Goal: Information Seeking & Learning: Learn about a topic

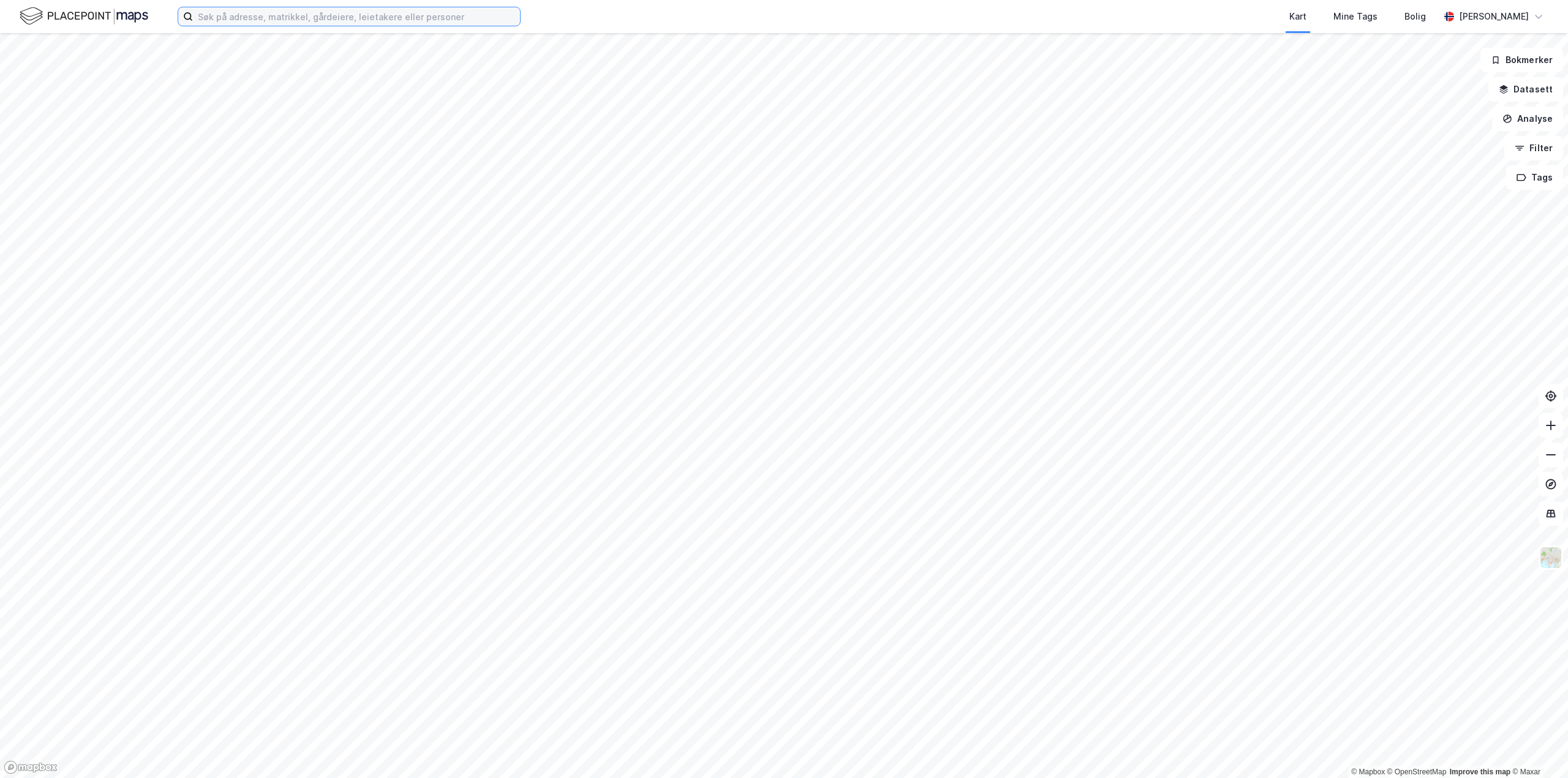
click at [344, 19] on input at bounding box center [356, 17] width 327 height 19
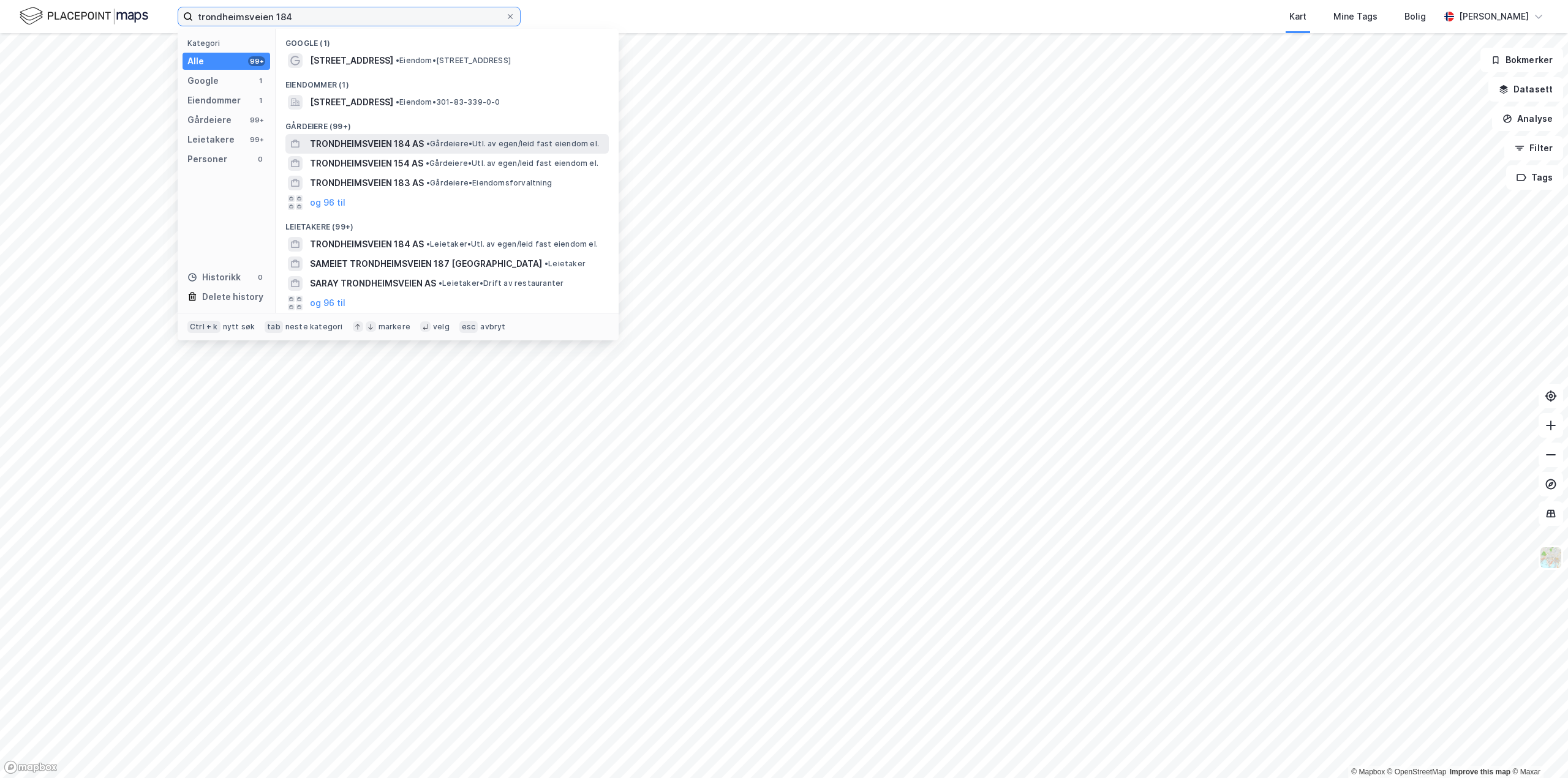
type input "trondheimsveien 184"
click at [357, 143] on span "TRONDHEIMSVEIEN 184 AS" at bounding box center [367, 144] width 114 height 15
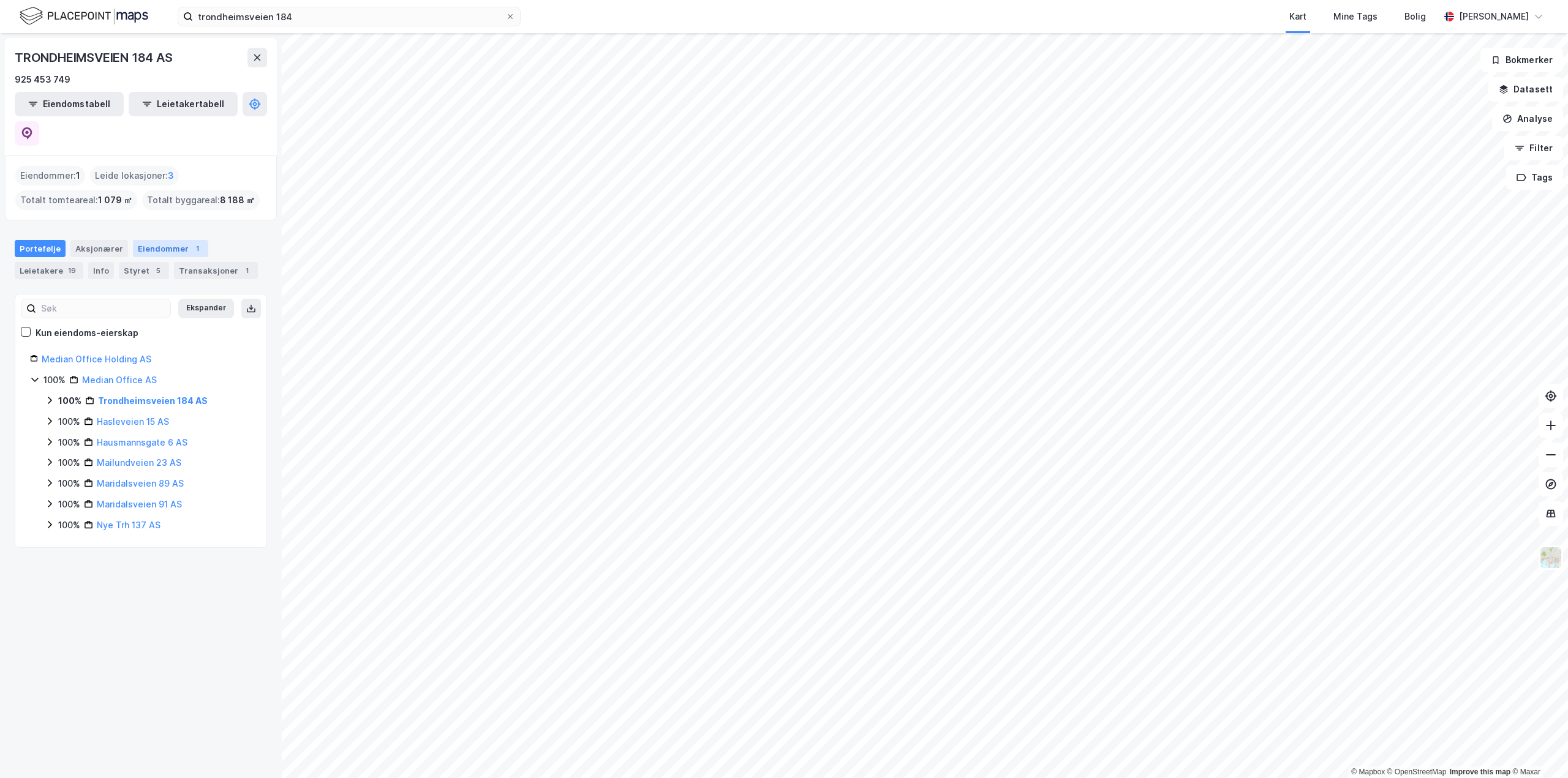
click at [161, 240] on div "Eiendommer 1" at bounding box center [171, 249] width 75 height 17
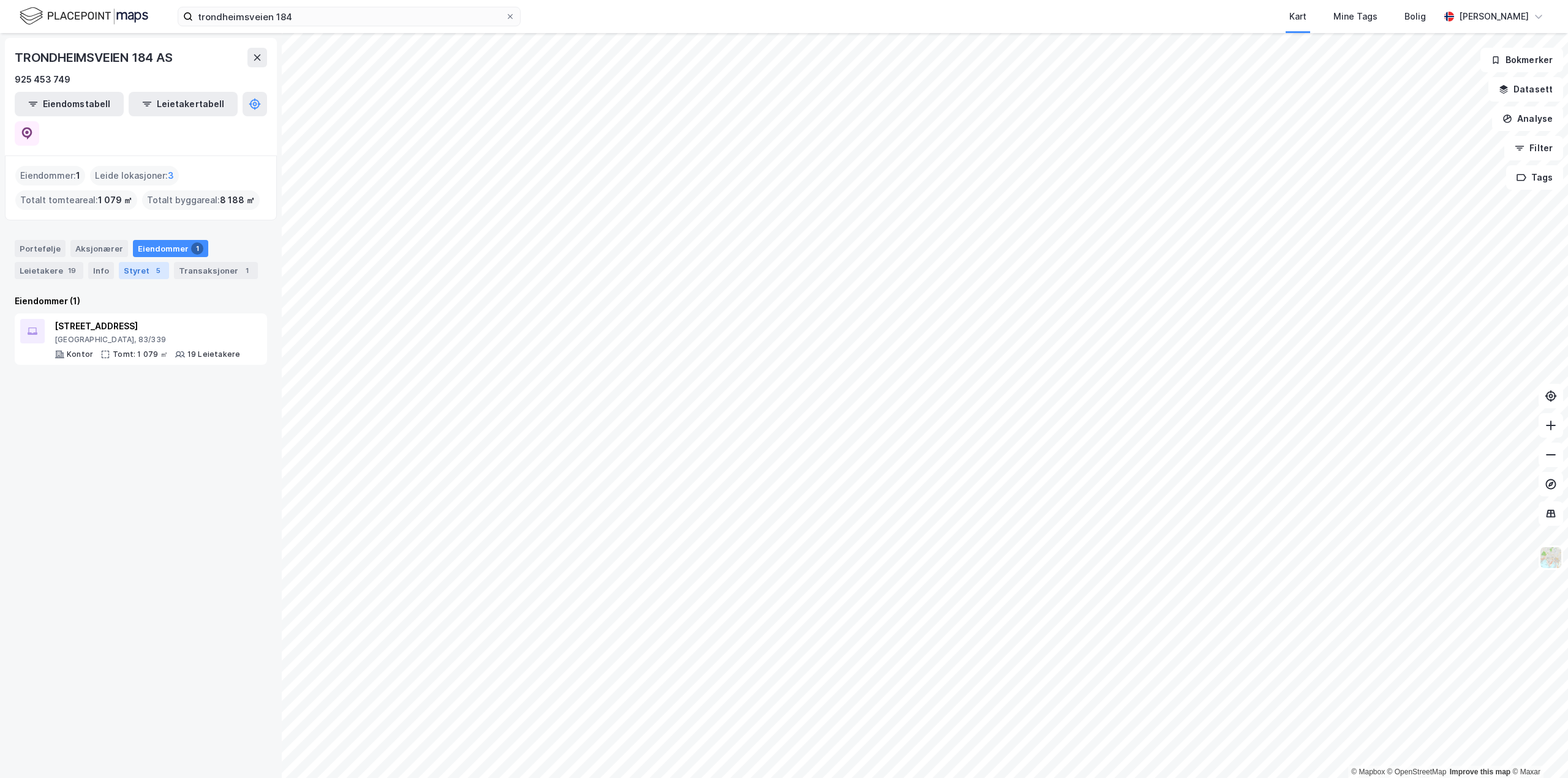
click at [135, 262] on div "Styret 5" at bounding box center [143, 270] width 50 height 17
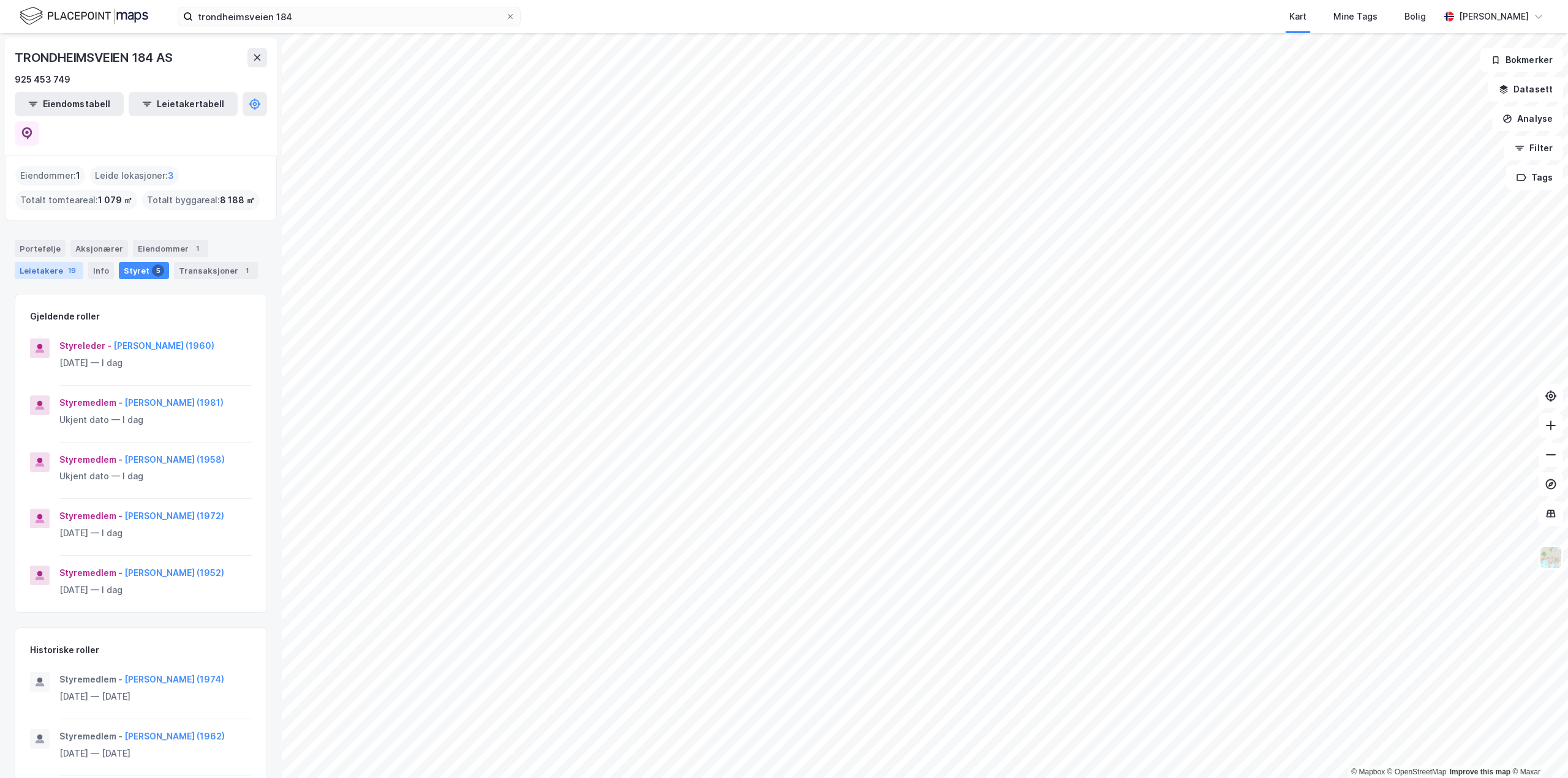
click at [46, 262] on div "Leietakere 19" at bounding box center [49, 270] width 69 height 17
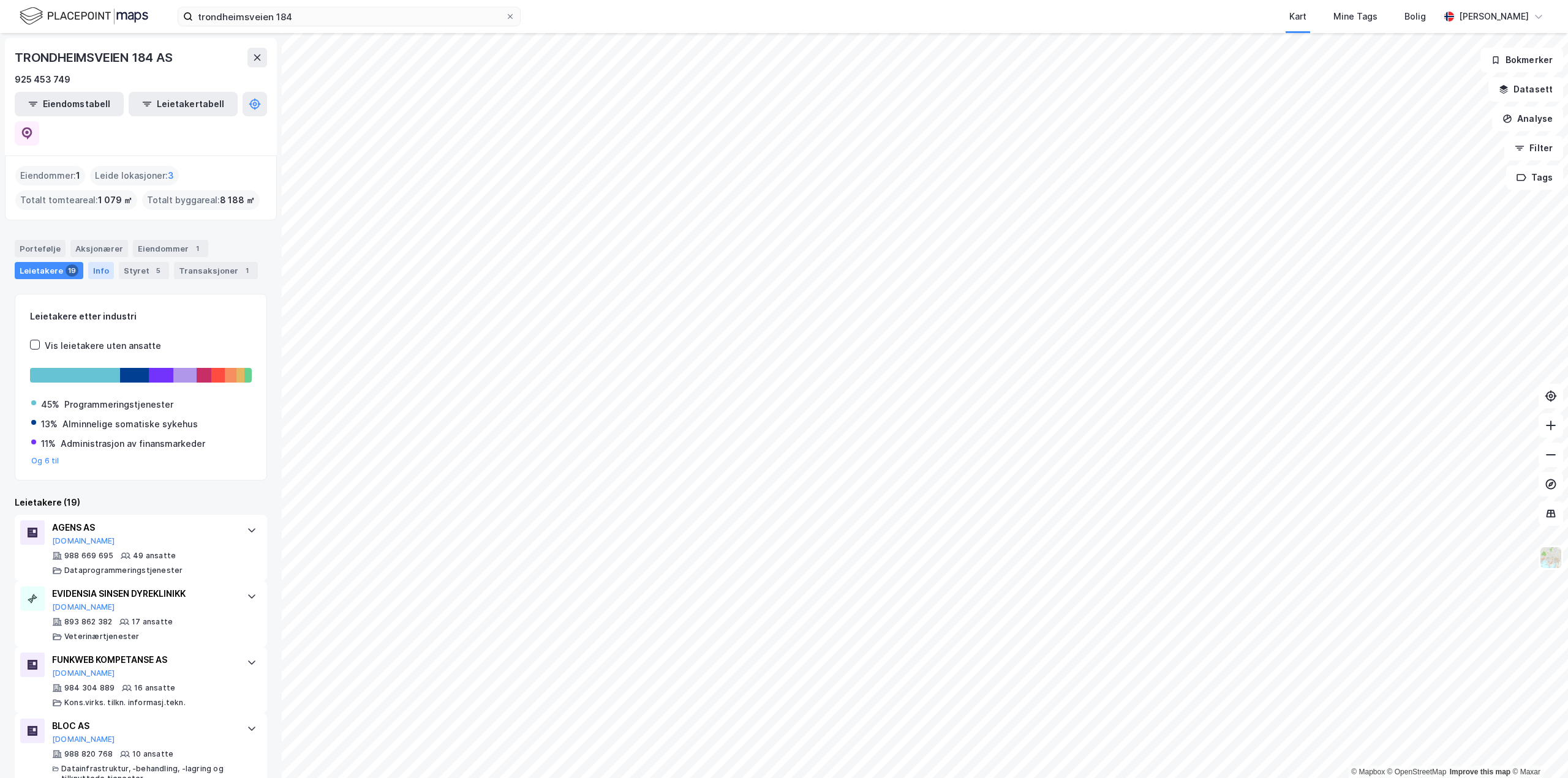
click at [99, 262] on div "Info" at bounding box center [101, 270] width 26 height 17
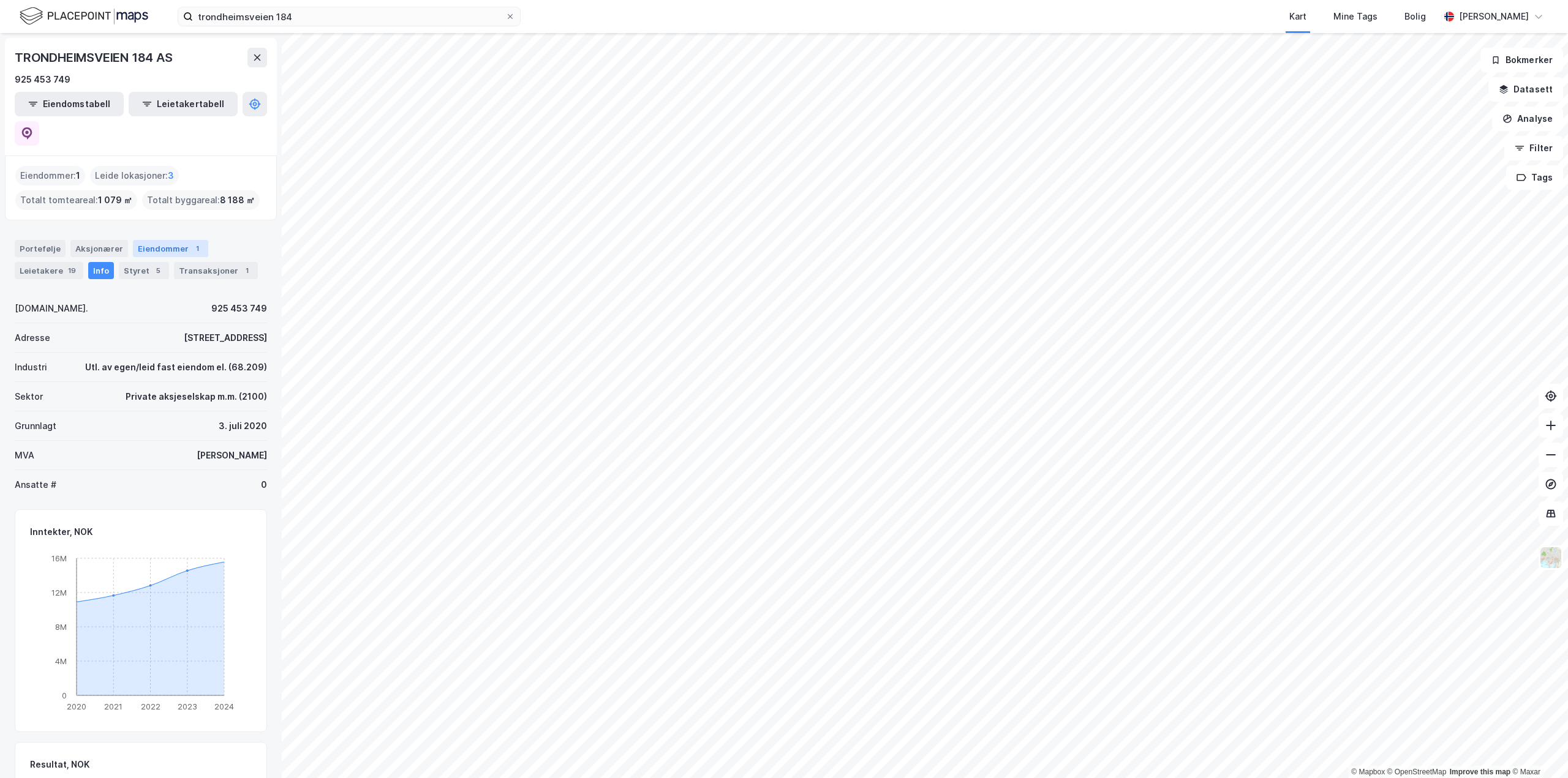
click at [166, 240] on div "Eiendommer 1" at bounding box center [171, 249] width 75 height 17
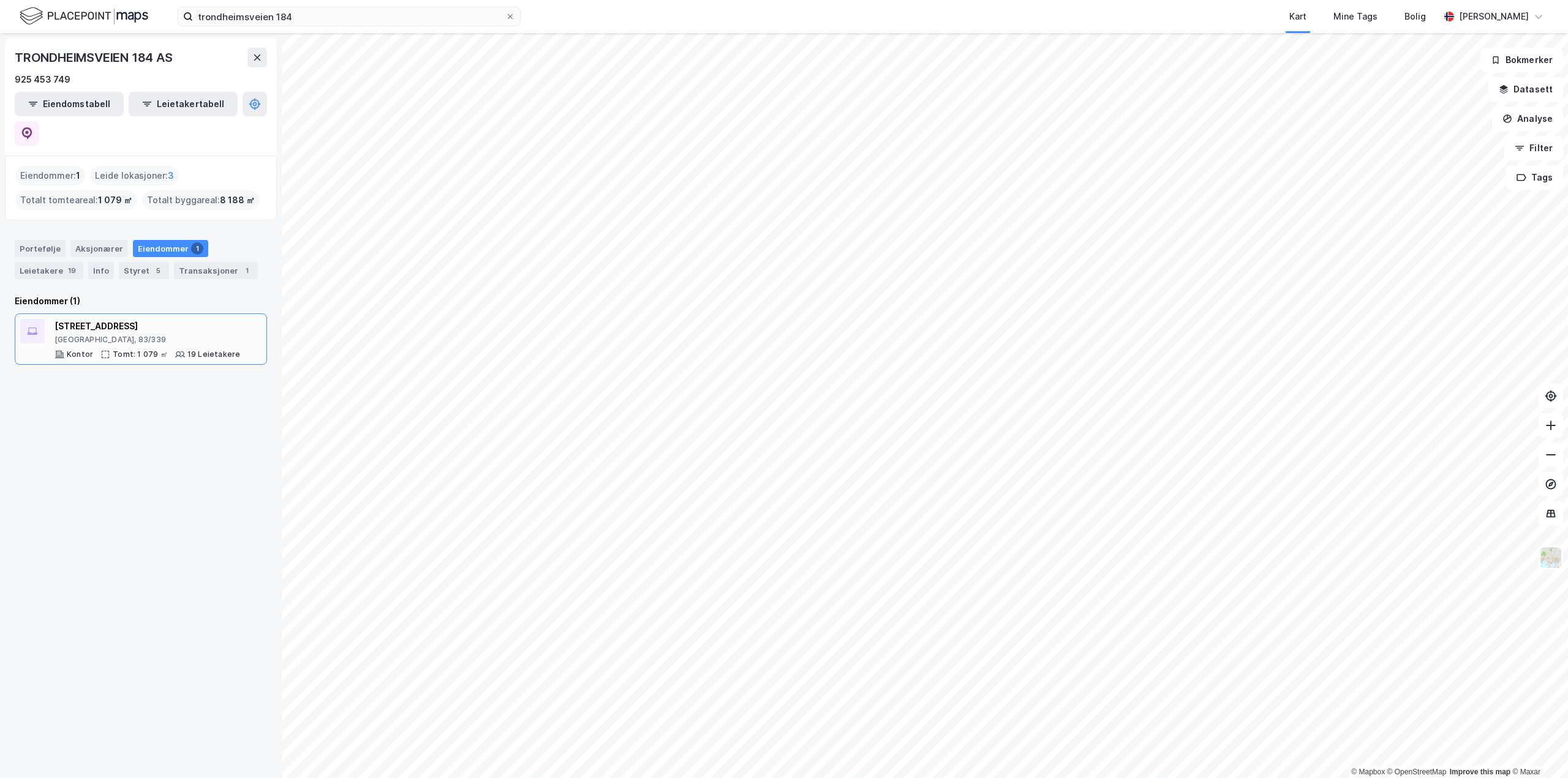
click at [106, 319] on div "[STREET_ADDRESS]" at bounding box center [147, 327] width 185 height 15
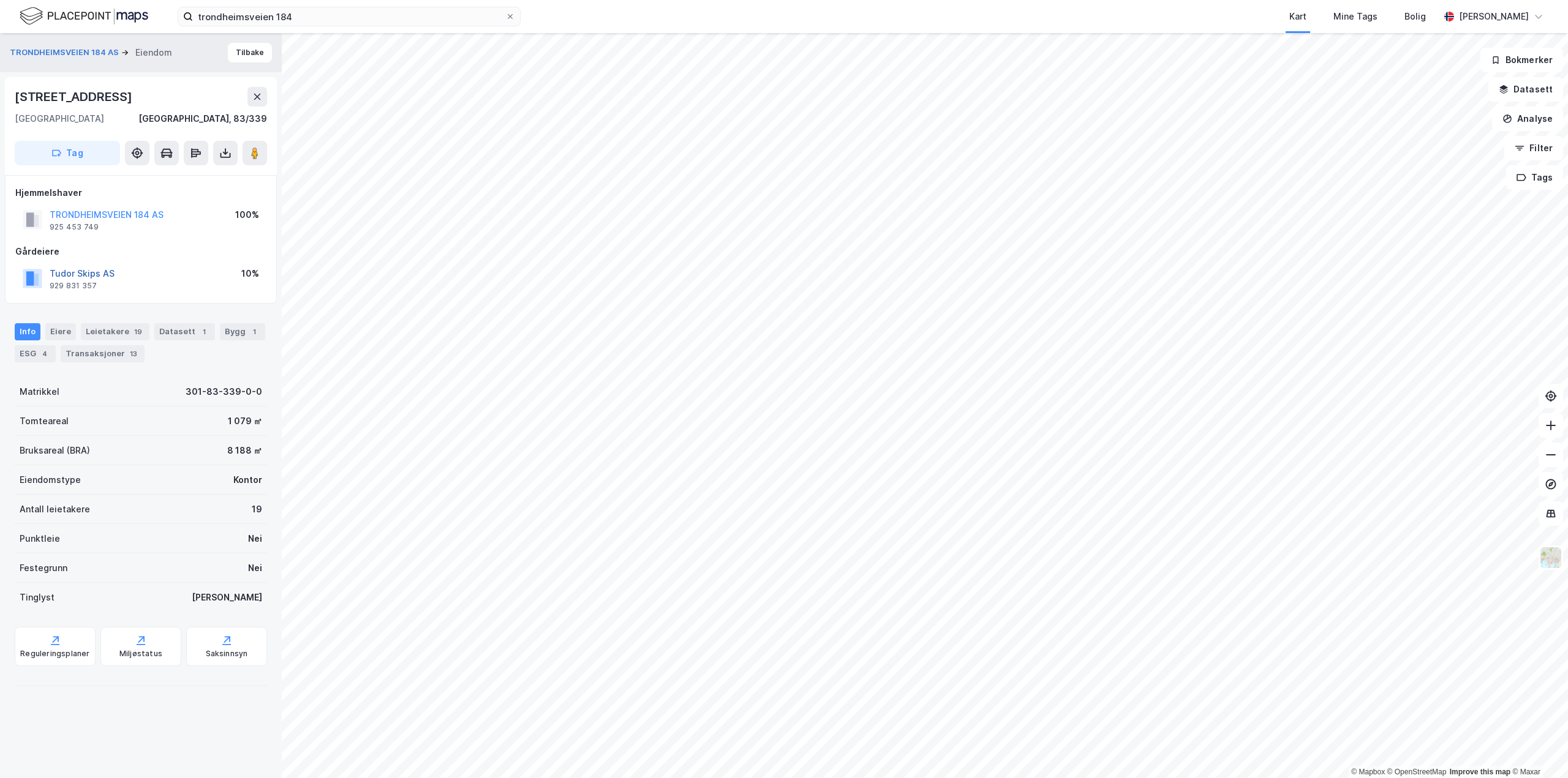
click at [0, 0] on button "Tudor Skips AS" at bounding box center [0, 0] width 0 height 0
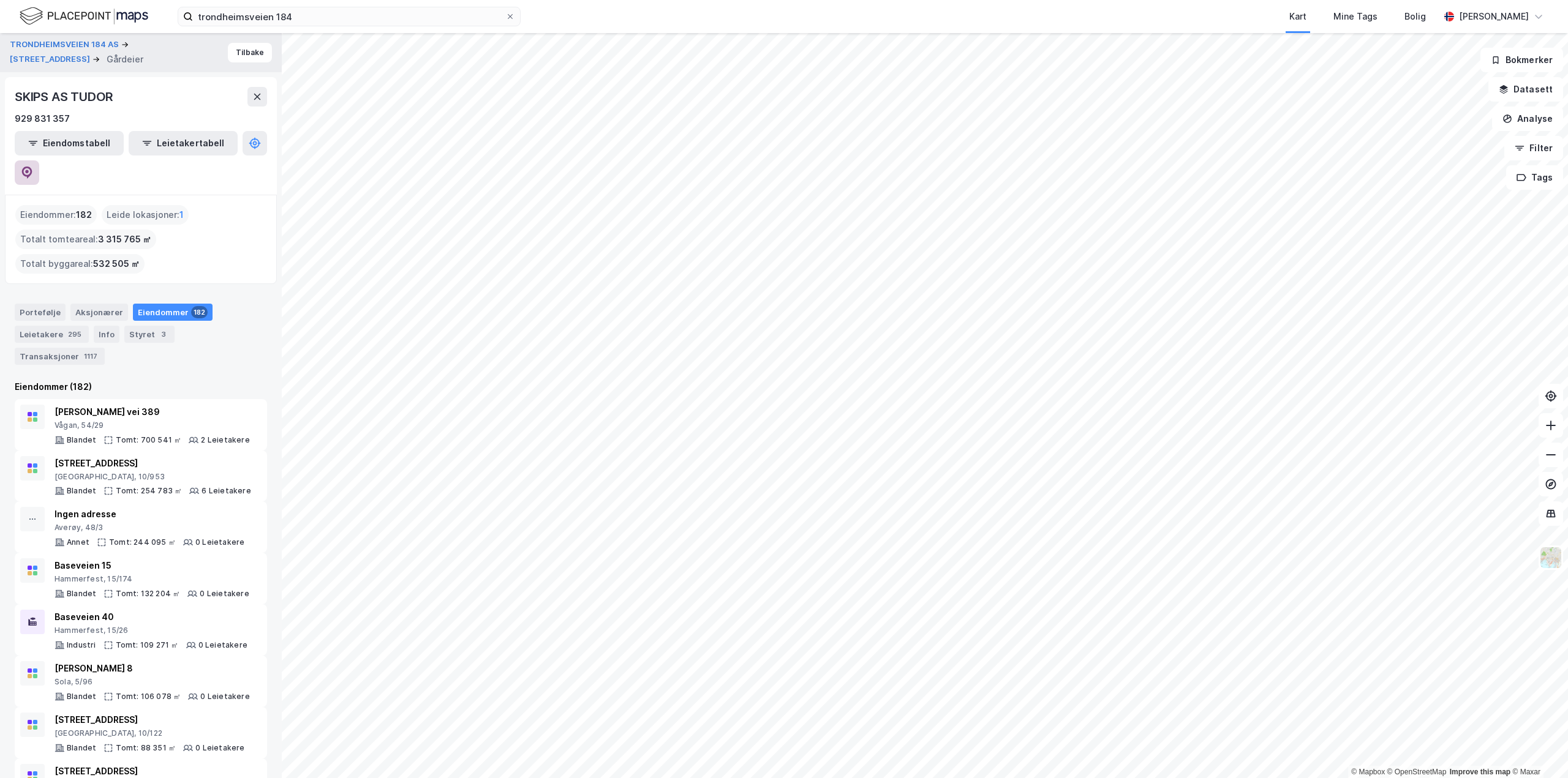
click at [33, 167] on icon at bounding box center [27, 173] width 11 height 12
